Goal: Find contact information: Find contact information

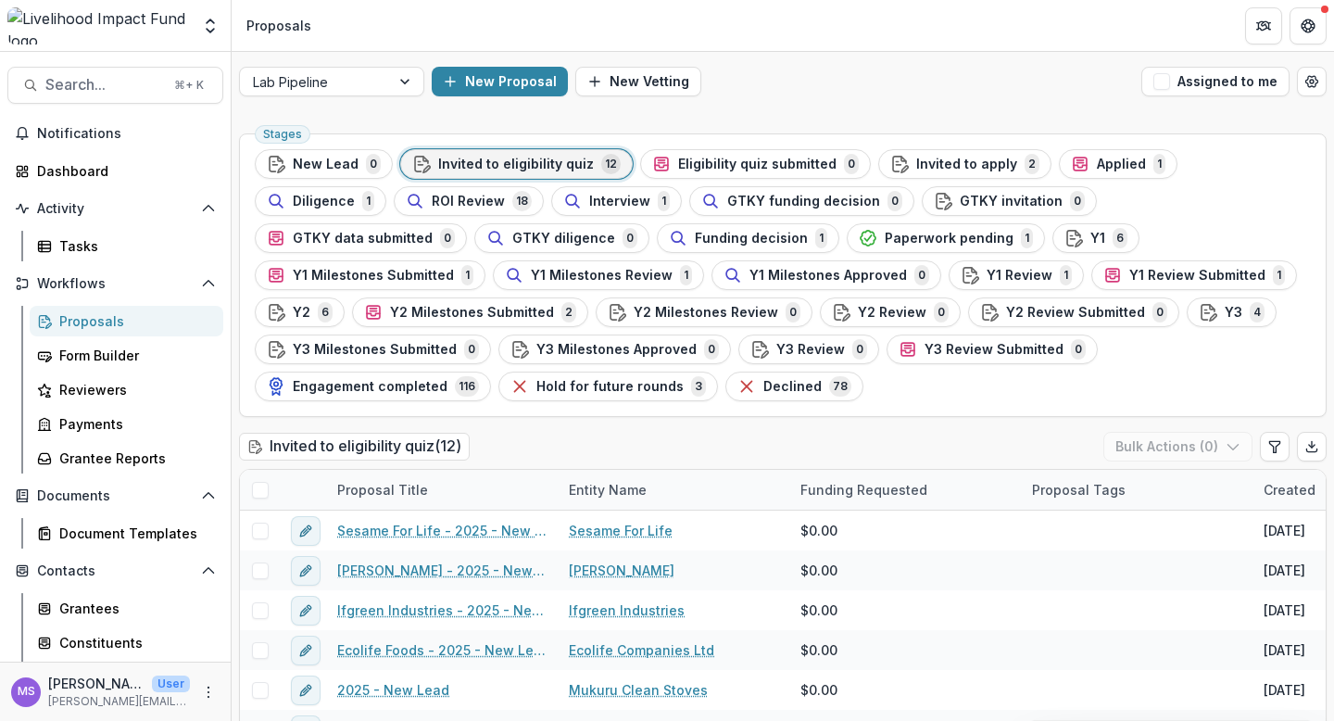
scroll to position [89, 0]
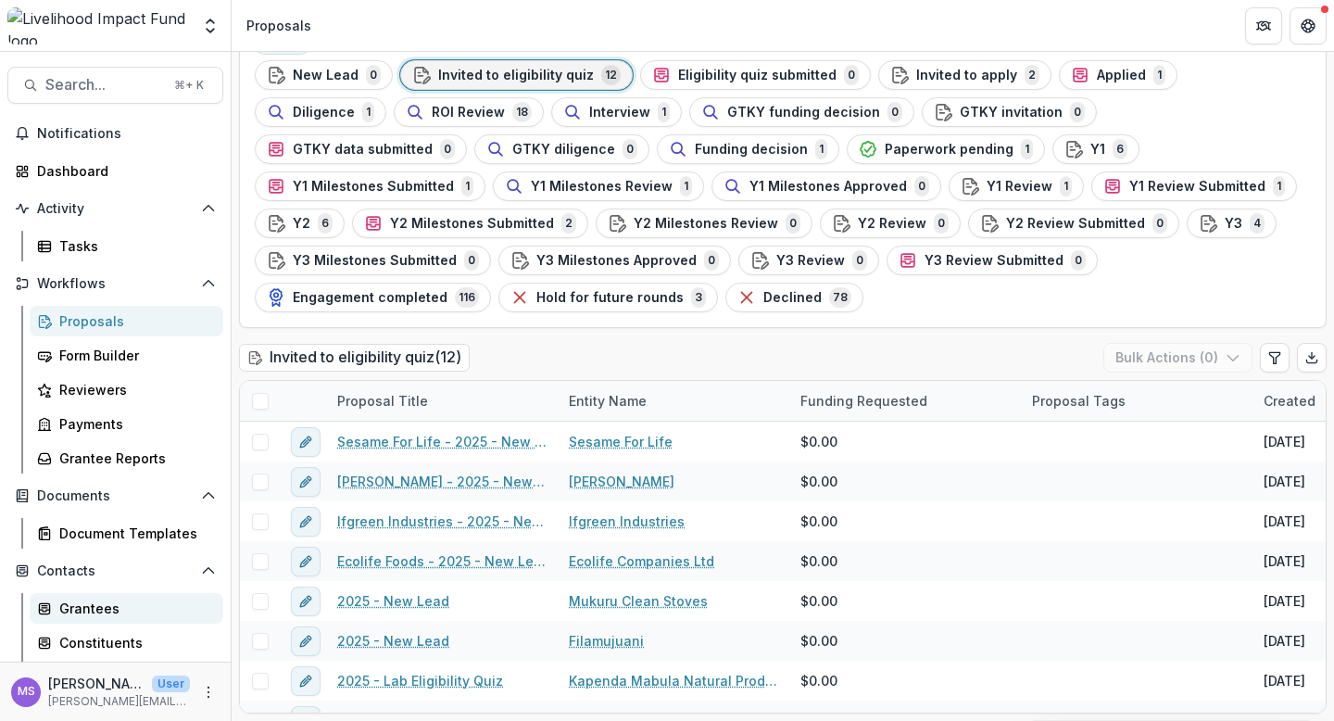
click at [99, 598] on div "Grantees" at bounding box center [133, 607] width 149 height 19
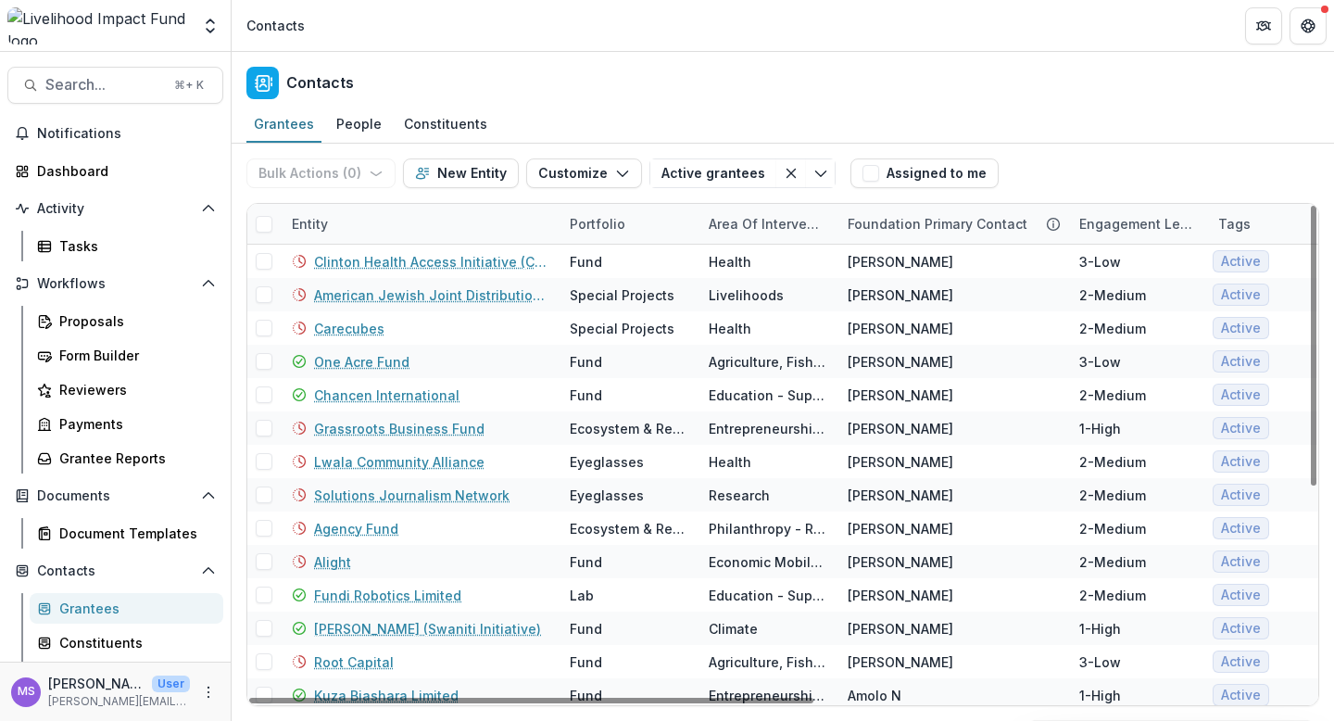
click at [403, 216] on div "Entity" at bounding box center [420, 224] width 278 height 40
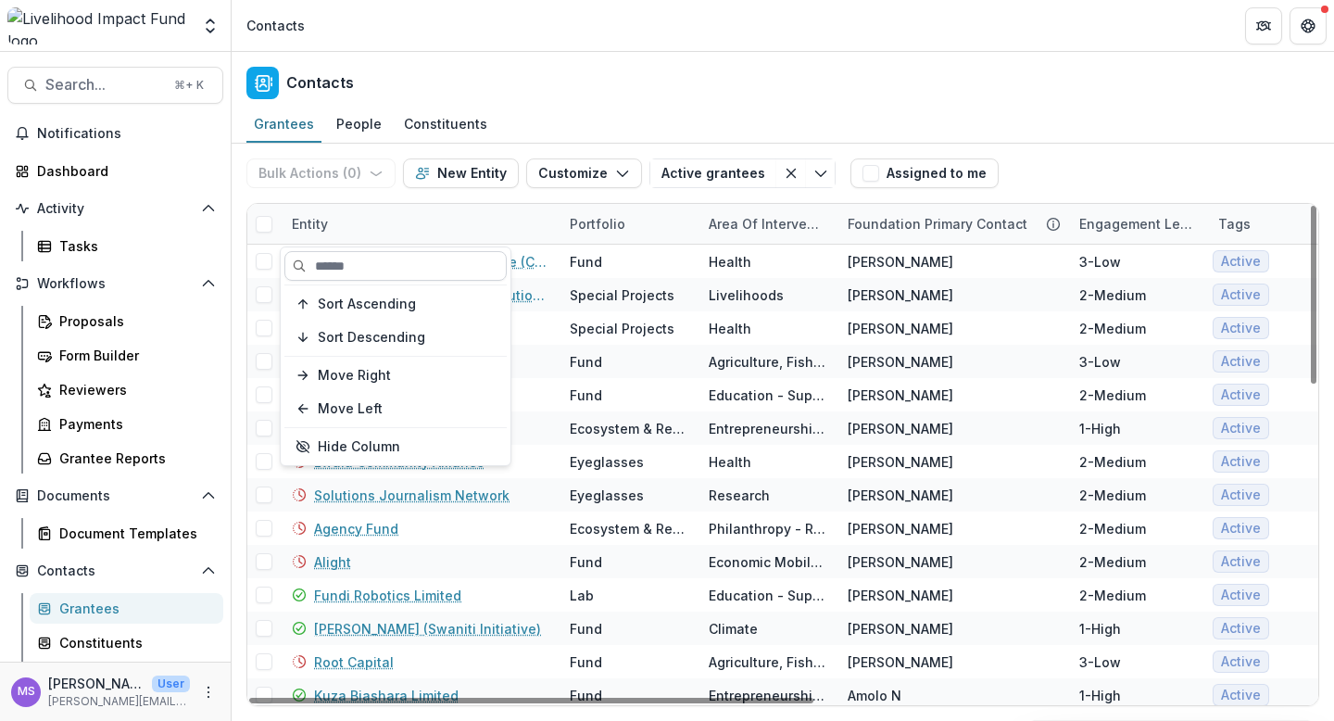
click at [401, 258] on input at bounding box center [395, 266] width 222 height 30
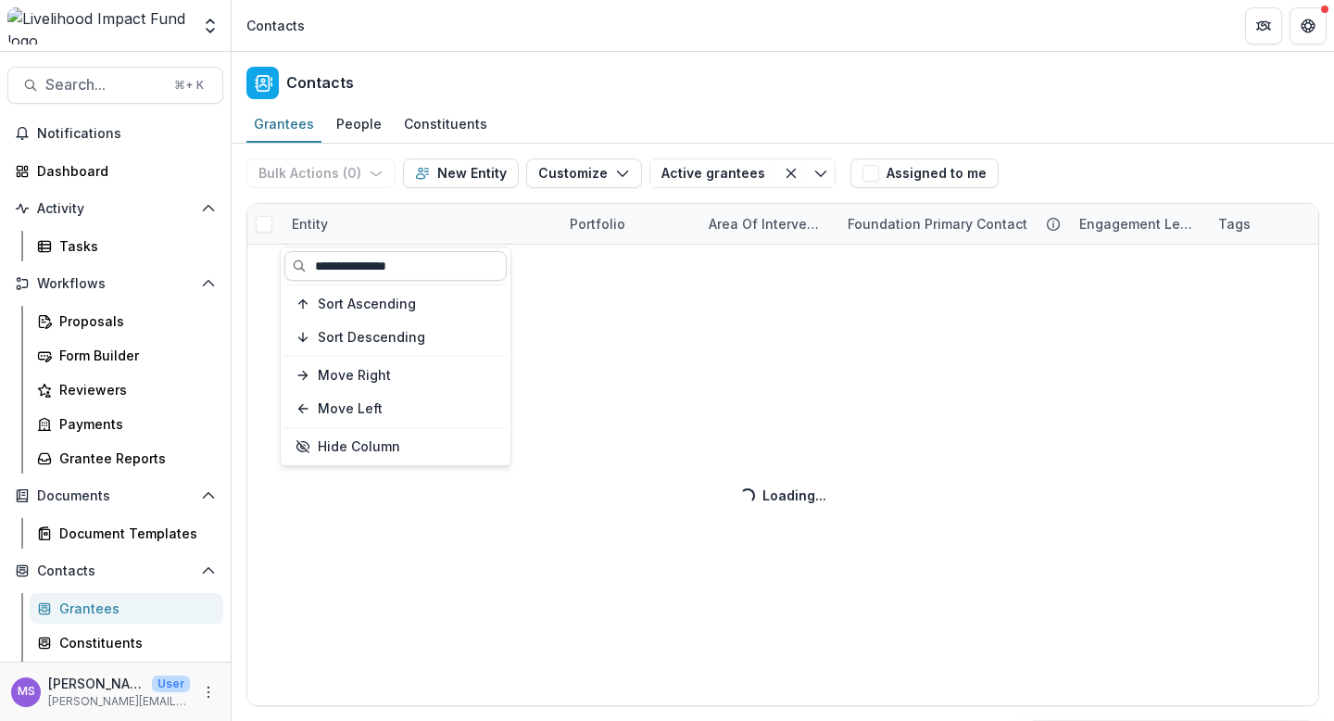
type input "**********"
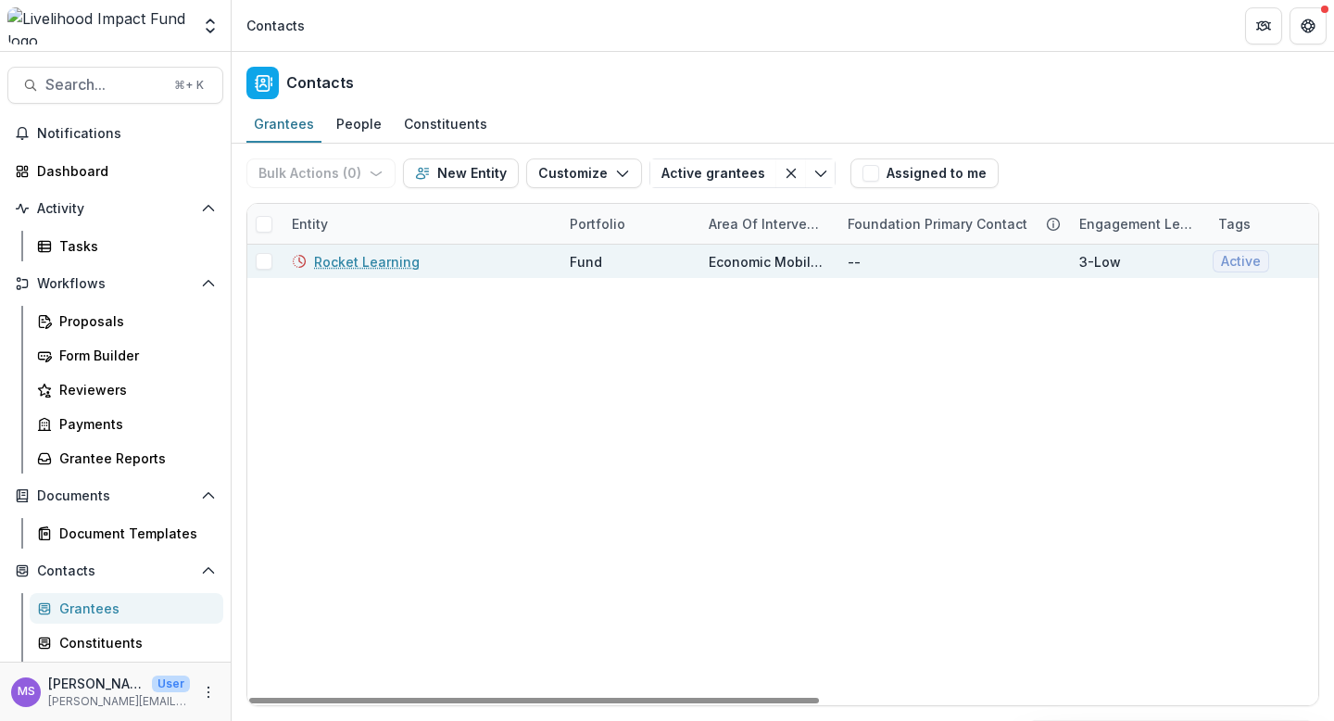
click at [353, 258] on link "Rocket Learning" at bounding box center [367, 261] width 106 height 19
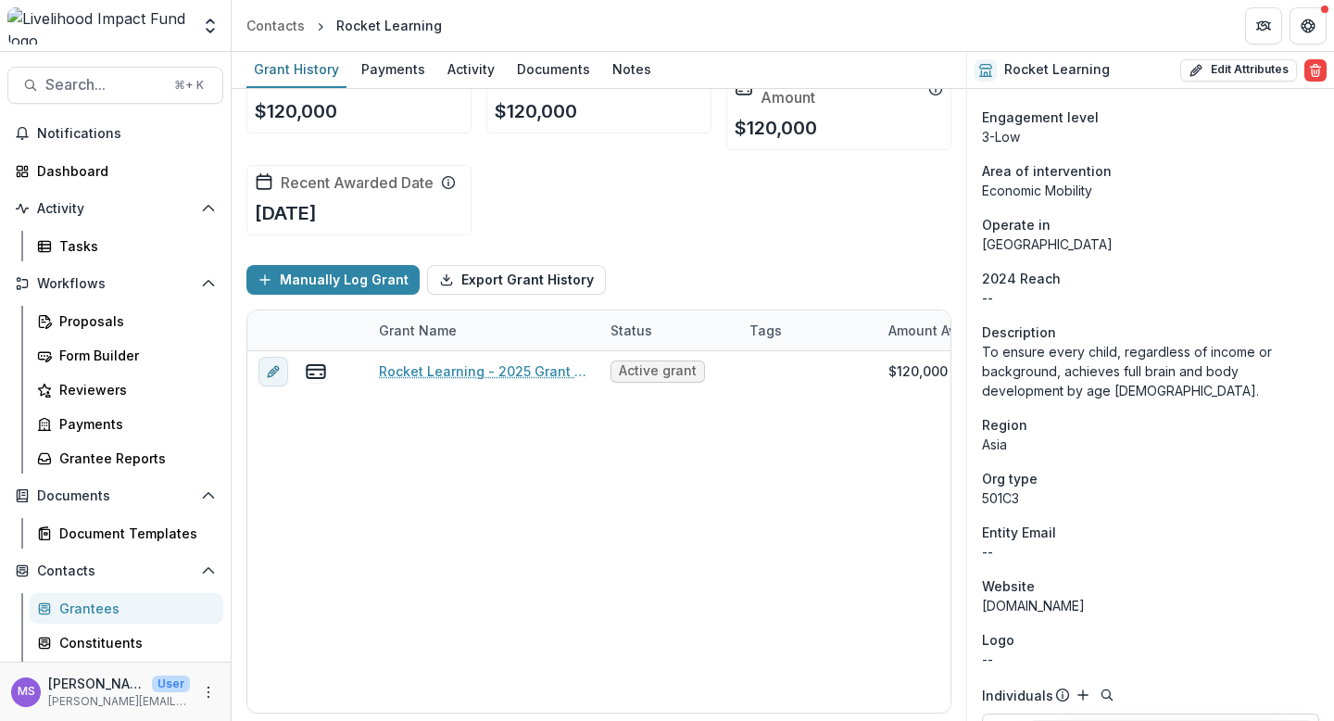
scroll to position [504, 0]
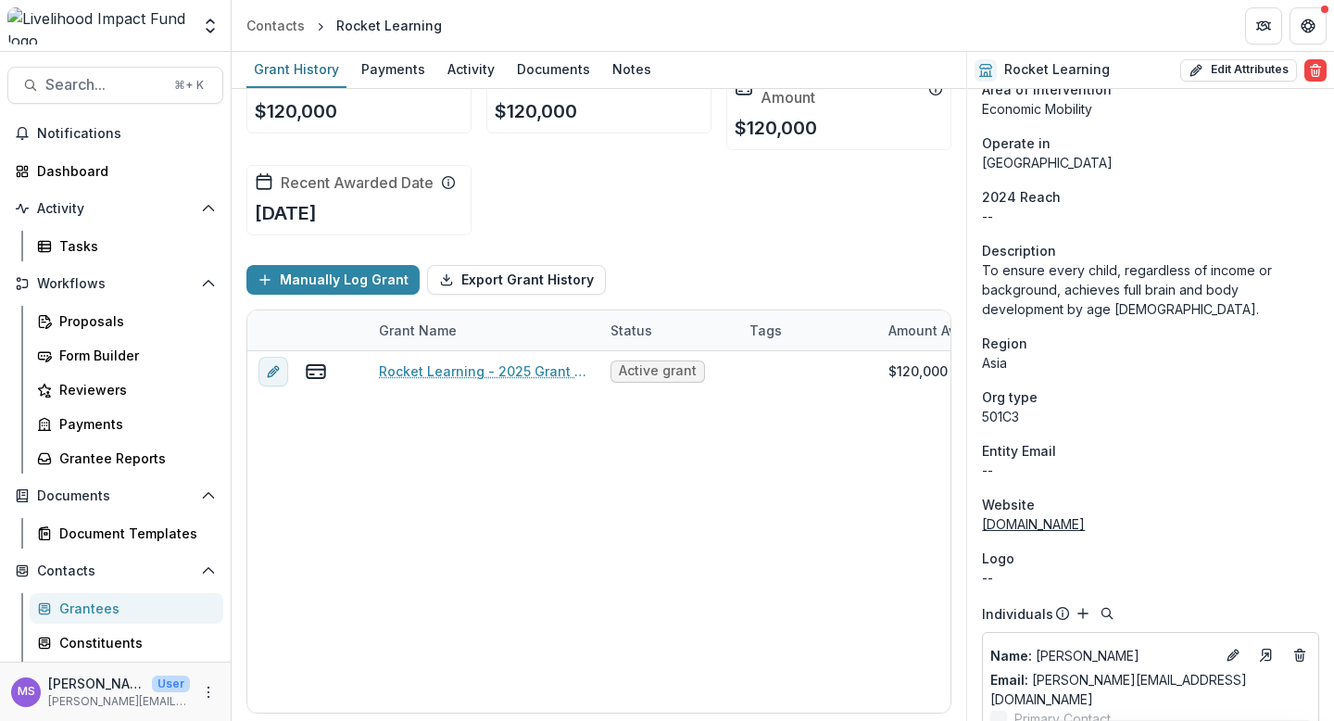
click at [1056, 519] on link "[DOMAIN_NAME]" at bounding box center [1033, 524] width 103 height 16
